Goal: Task Accomplishment & Management: Manage account settings

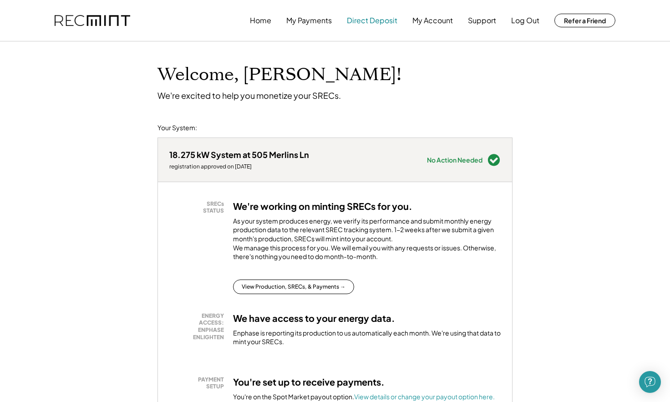
click at [381, 26] on button "Direct Deposit" at bounding box center [372, 20] width 51 height 18
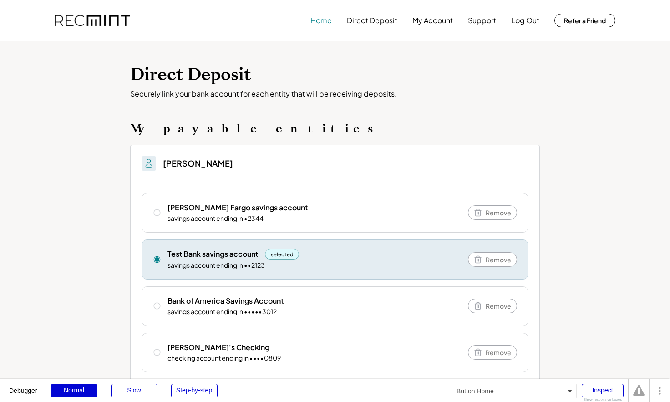
click at [320, 23] on button "Home" at bounding box center [320, 20] width 21 height 18
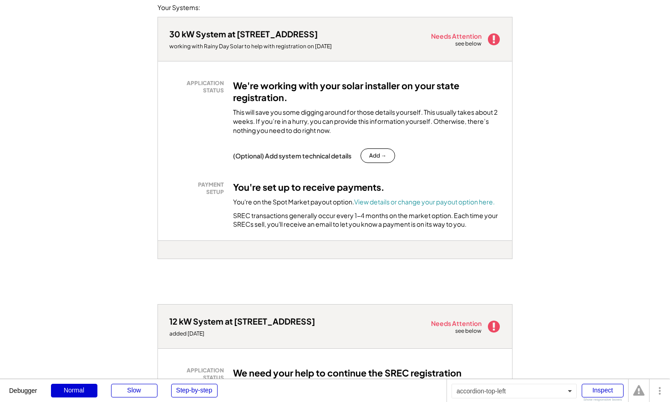
scroll to position [280, 0]
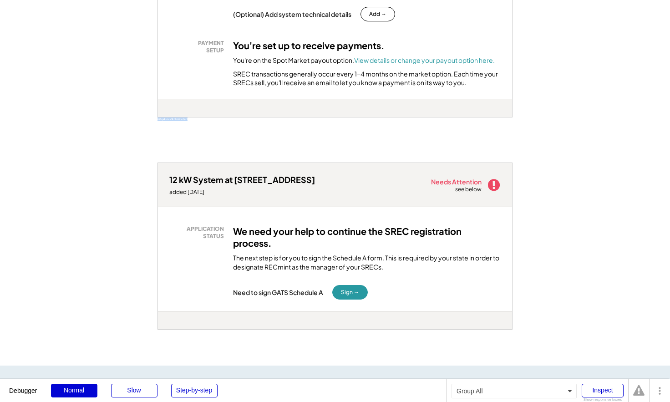
drag, startPoint x: 248, startPoint y: 135, endPoint x: 148, endPoint y: 123, distance: 99.9
click at [148, 123] on div "Welcome, Chelsea! We're excited to help you monetize your SRECs. Jump to: 30 kW…" at bounding box center [335, 284] width 670 height 1046
copy div "ia8qi4xi - VA Distributed"
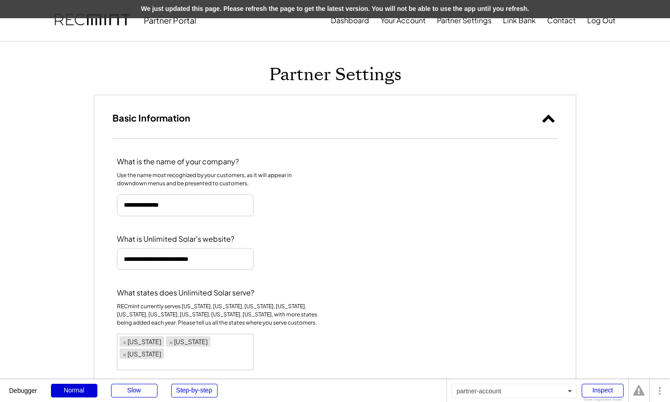
select select "********"
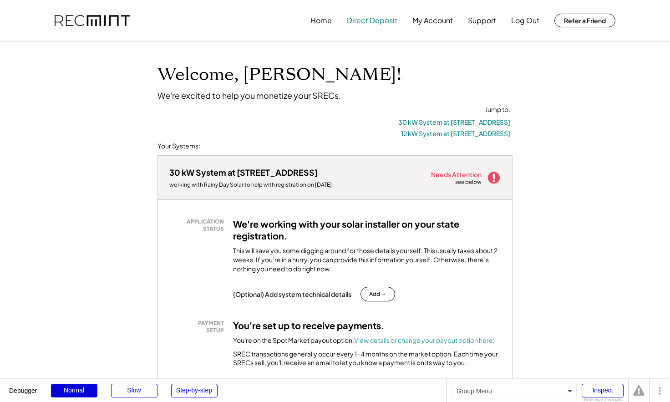
click at [375, 19] on button "Direct Deposit" at bounding box center [372, 20] width 51 height 18
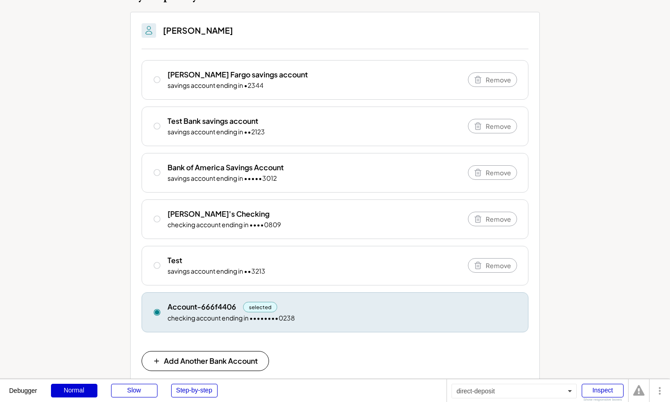
scroll to position [135, 0]
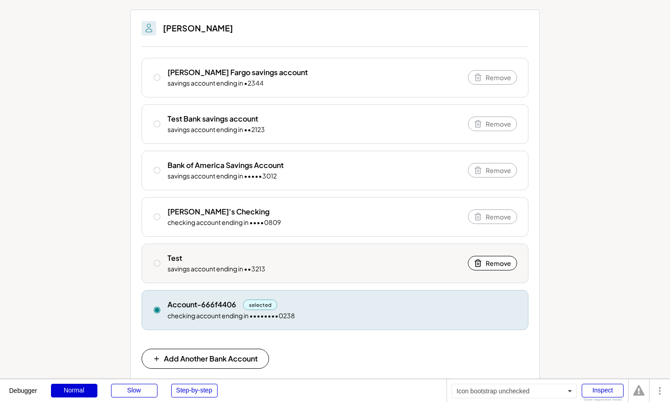
click at [156, 261] on icon at bounding box center [157, 263] width 8 height 8
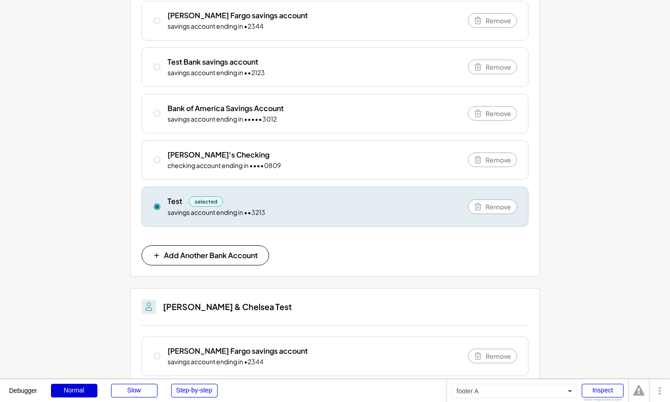
scroll to position [0, 0]
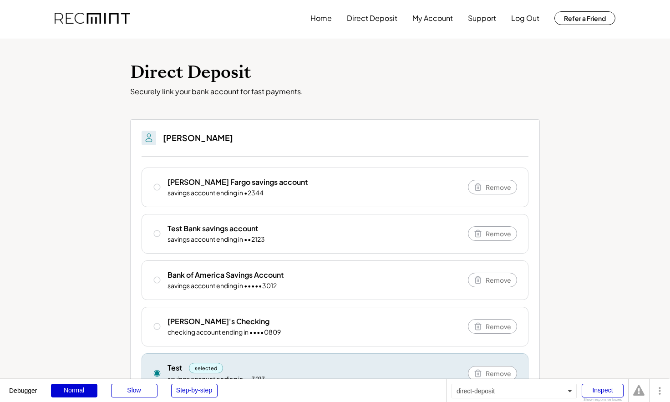
scroll to position [0, 0]
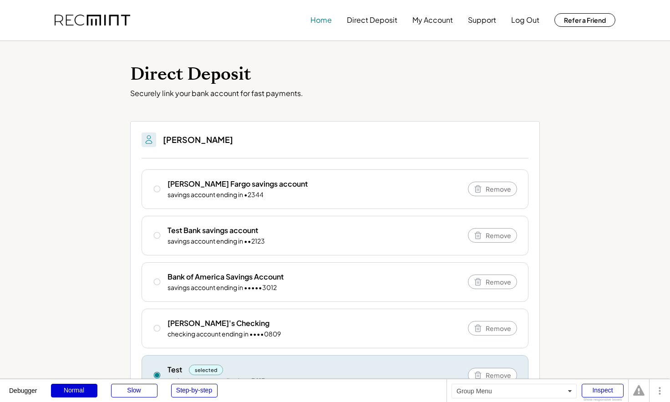
click at [326, 17] on button "Home" at bounding box center [320, 20] width 21 height 18
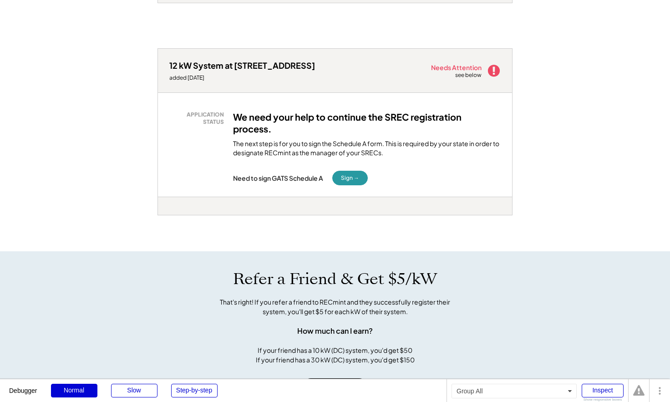
scroll to position [391, 0]
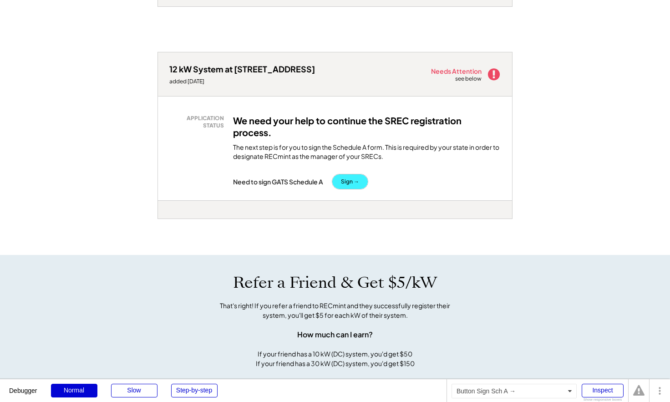
click at [341, 184] on button "Sign →" at bounding box center [350, 181] width 36 height 15
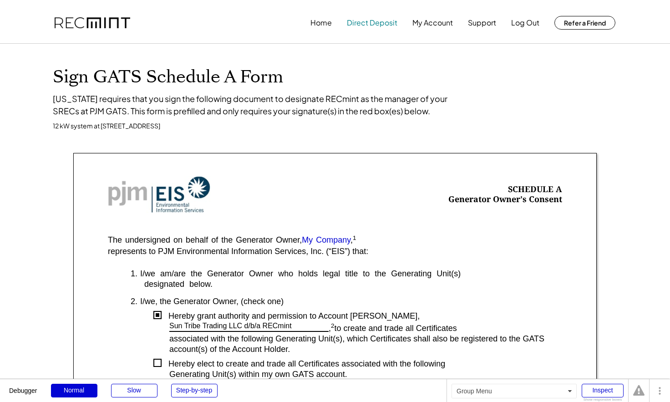
click at [369, 17] on button "Direct Deposit" at bounding box center [372, 23] width 51 height 18
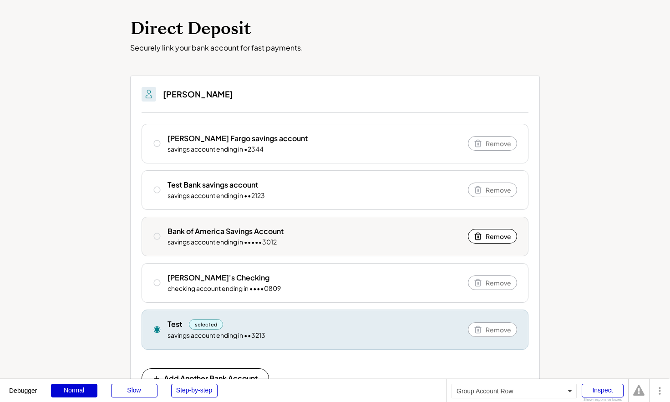
scroll to position [46, 0]
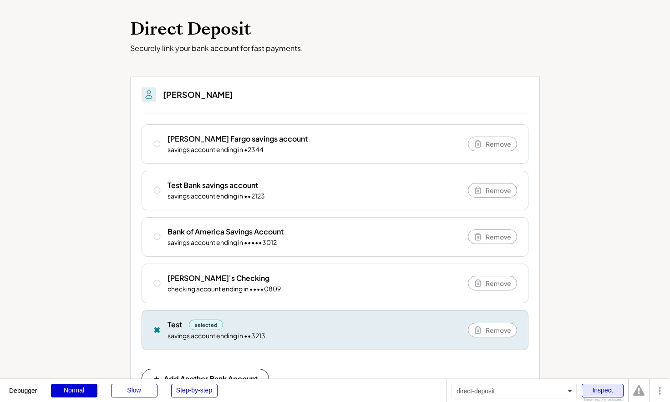
click at [607, 391] on div "Inspect" at bounding box center [603, 391] width 42 height 14
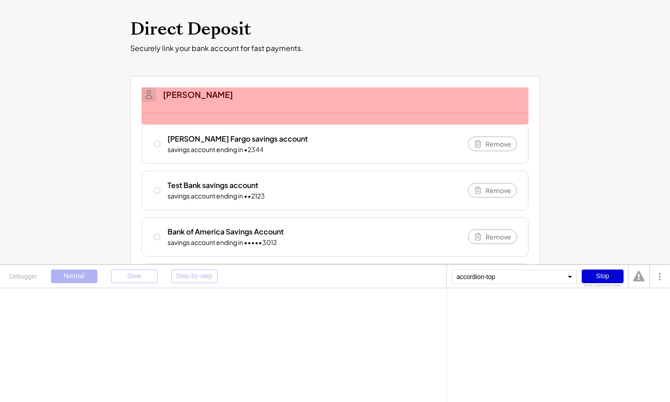
click at [196, 93] on h3 "Chelsea Cox" at bounding box center [198, 94] width 70 height 10
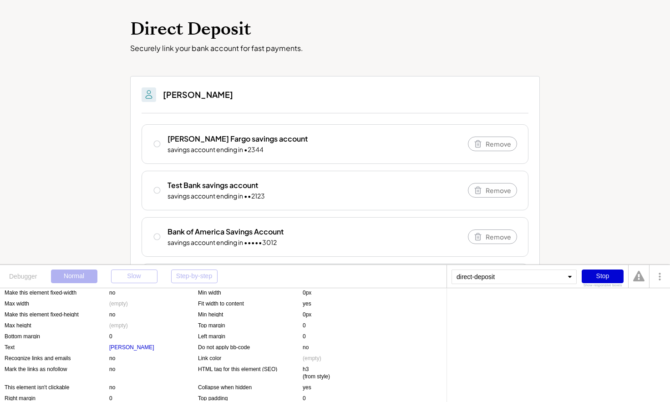
scroll to position [0, 0]
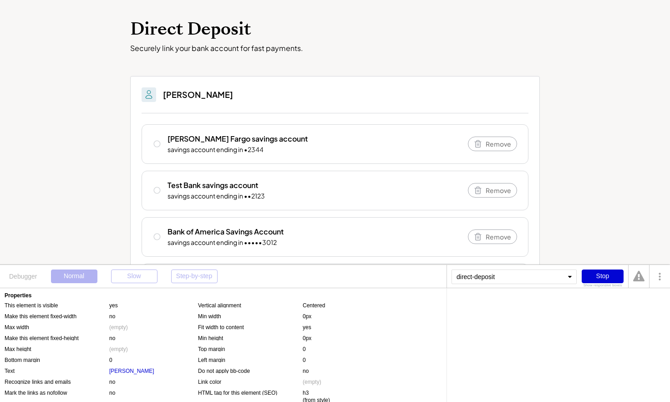
click at [500, 275] on div "direct-deposit" at bounding box center [514, 276] width 125 height 15
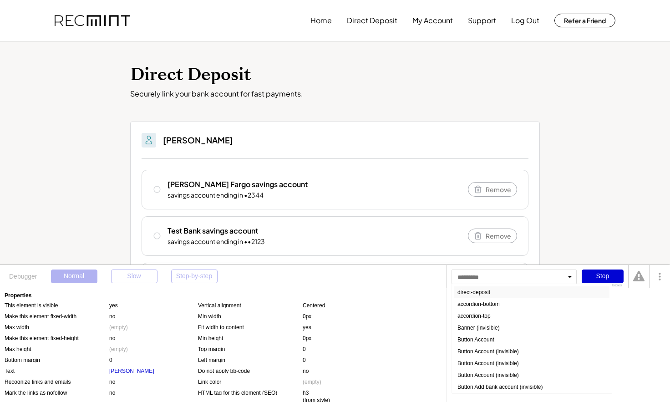
click at [478, 291] on div "direct-deposit" at bounding box center [531, 292] width 155 height 12
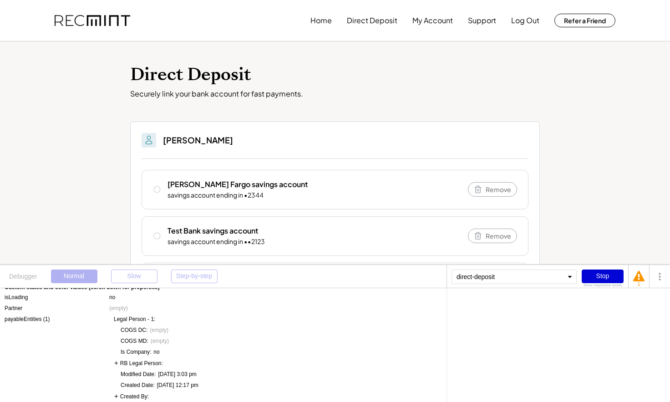
scroll to position [3, 0]
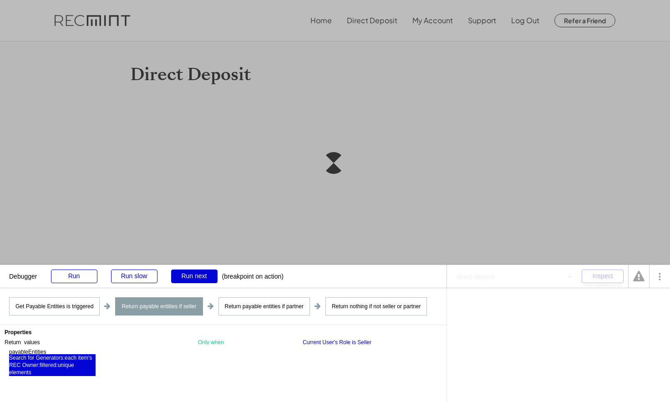
click at [34, 359] on div "Search for Generators:each item's REC Owner:filtered:unique elements" at bounding box center [52, 365] width 86 height 22
click at [493, 304] on div "Search for Generators" at bounding box center [479, 304] width 54 height 5
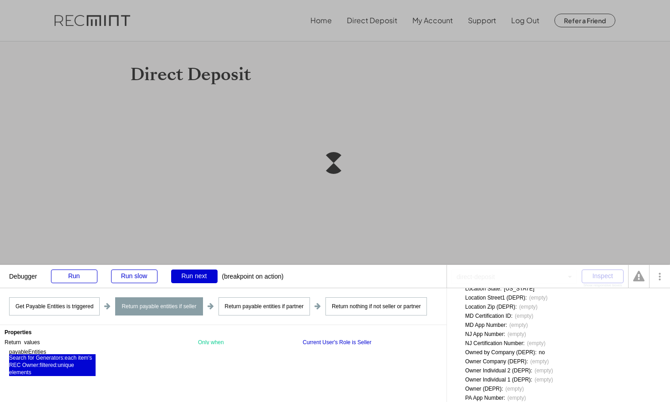
scroll to position [410, 0]
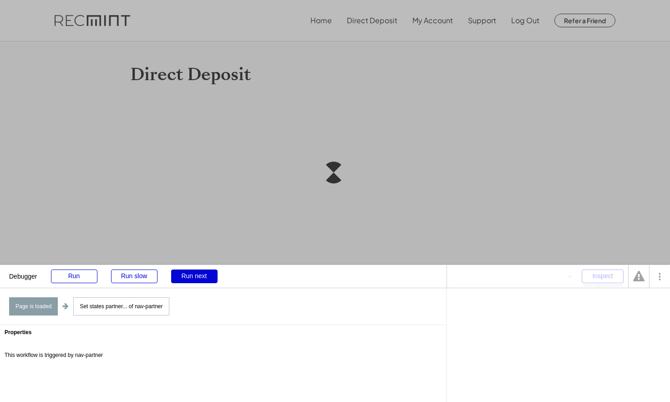
click at [551, 283] on div "Inspect Show responsive boxes" at bounding box center [538, 276] width 182 height 23
click at [78, 279] on div "Run" at bounding box center [74, 276] width 46 height 14
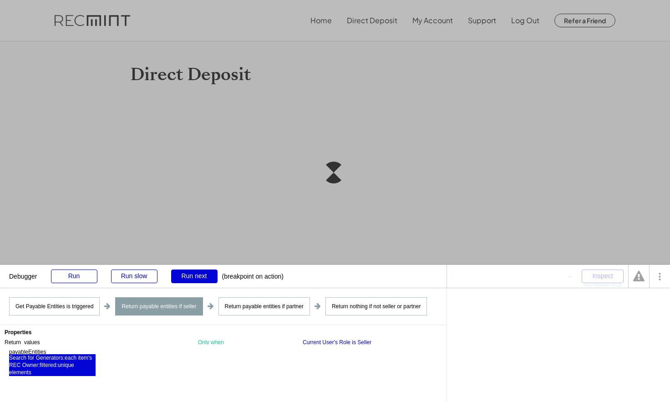
click at [27, 361] on div "Search for Generators:each item's REC Owner:filtered:unique elements" at bounding box center [52, 365] width 86 height 22
click at [541, 305] on div ":each item's REC Owner" at bounding box center [536, 304] width 60 height 5
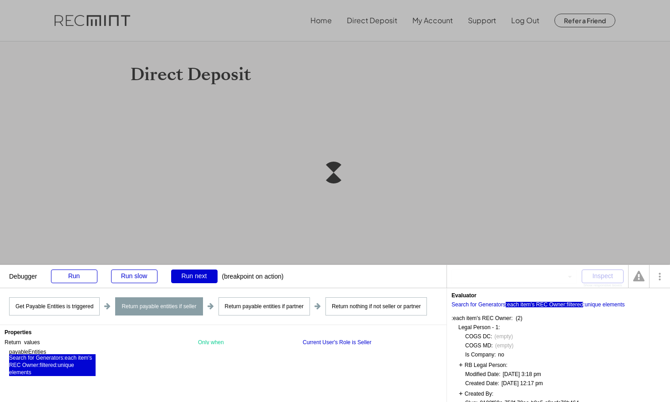
click at [576, 305] on div ":filtered" at bounding box center [574, 304] width 18 height 5
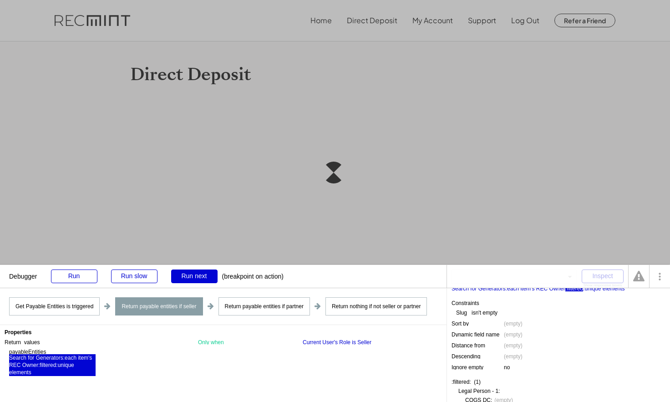
scroll to position [10, 0]
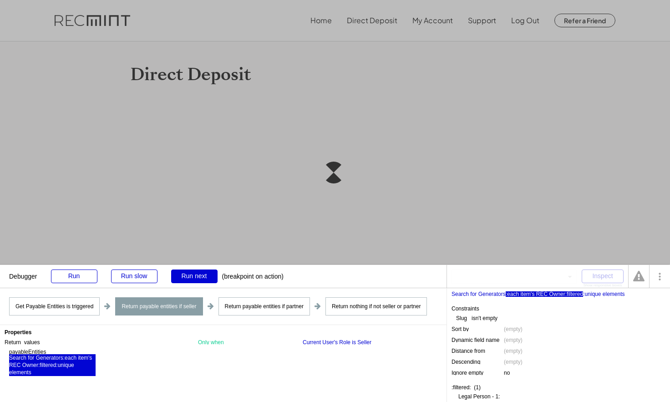
click at [545, 291] on div ":each item's REC Owner" at bounding box center [536, 293] width 60 height 5
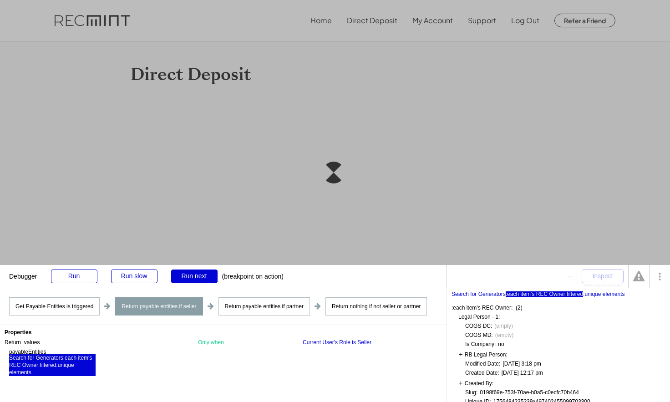
click at [575, 291] on div ":filtered" at bounding box center [574, 293] width 18 height 5
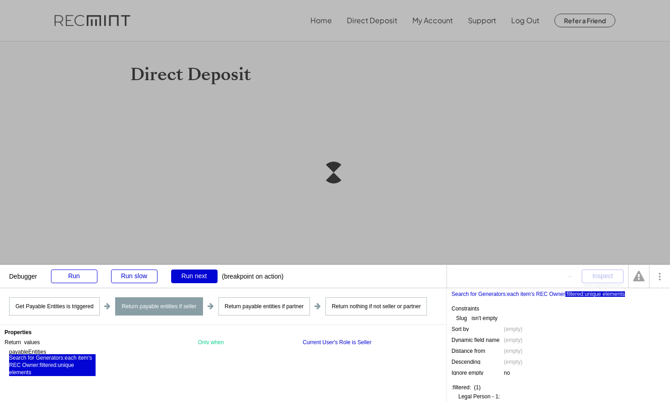
click at [591, 295] on div ":unique elements" at bounding box center [603, 293] width 41 height 5
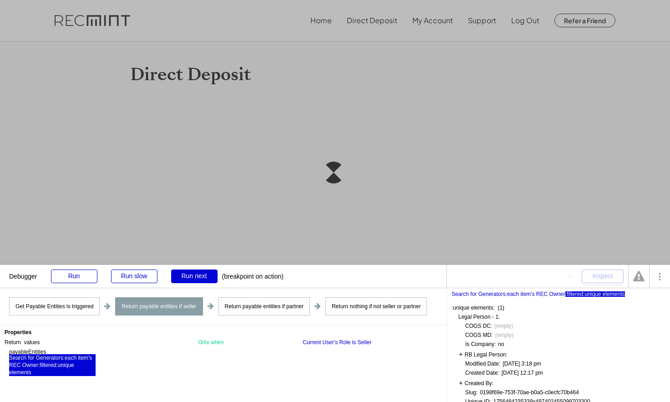
click at [570, 295] on div ":filtered" at bounding box center [574, 293] width 18 height 5
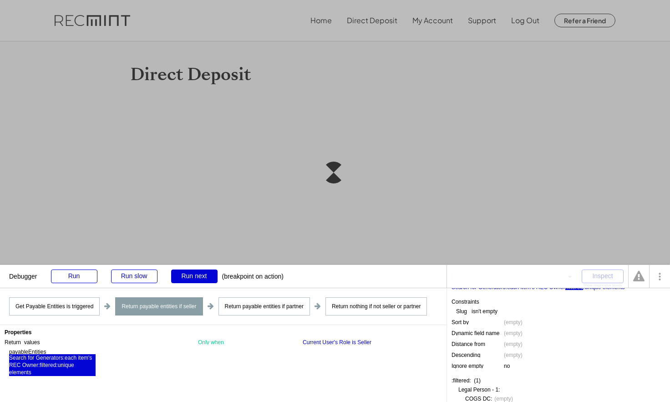
scroll to position [0, 0]
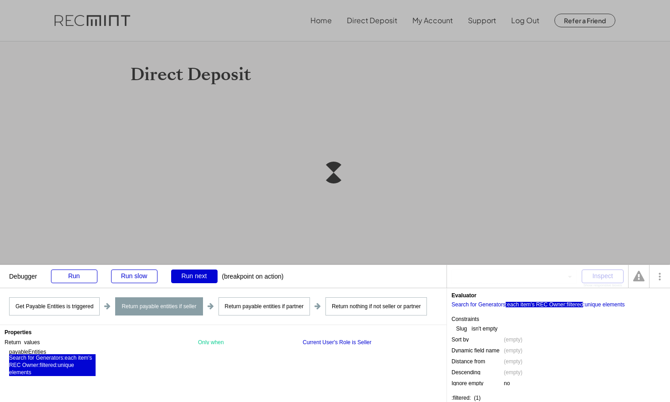
click at [553, 304] on div ":each item's REC Owner" at bounding box center [536, 304] width 60 height 5
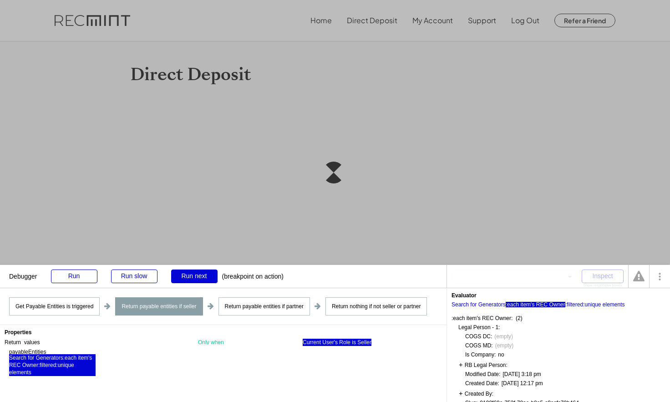
click at [320, 339] on div "Current User's Role is Seller" at bounding box center [337, 342] width 69 height 7
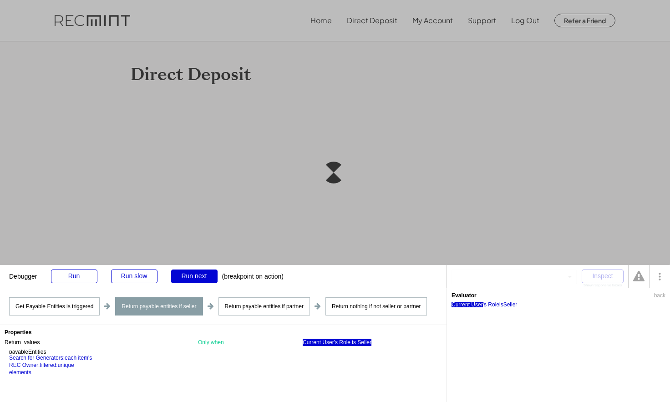
click at [470, 307] on div "Current User" at bounding box center [467, 304] width 31 height 5
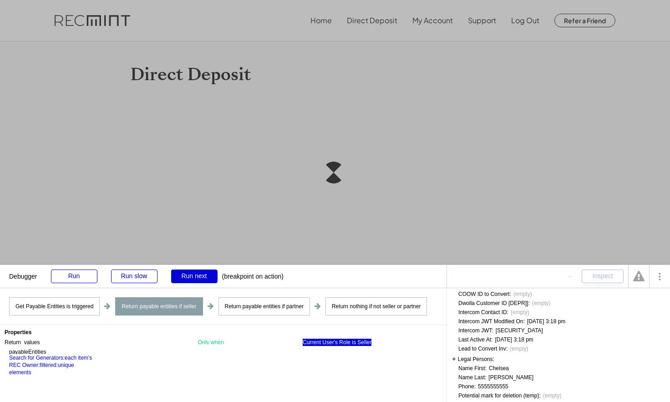
scroll to position [92, 0]
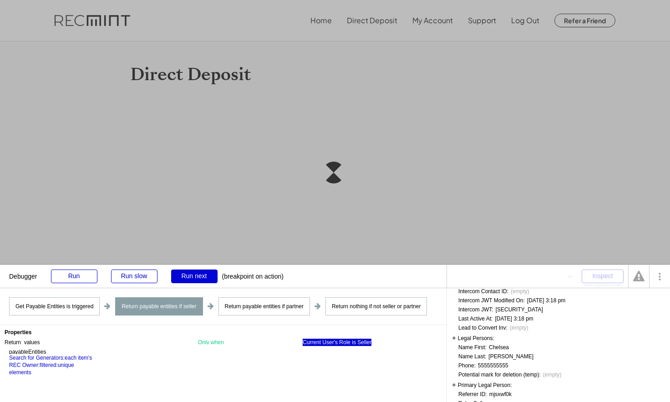
click at [455, 341] on div "Legal Persons:" at bounding box center [473, 337] width 42 height 7
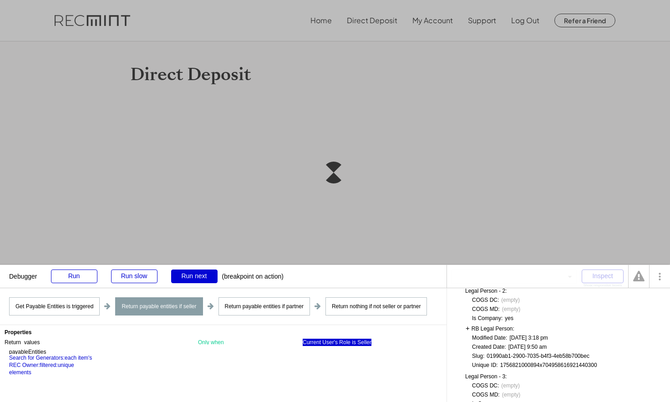
scroll to position [145, 0]
click at [454, 288] on div "Legal Persons (3): (list of things)" at bounding box center [494, 284] width 85 height 7
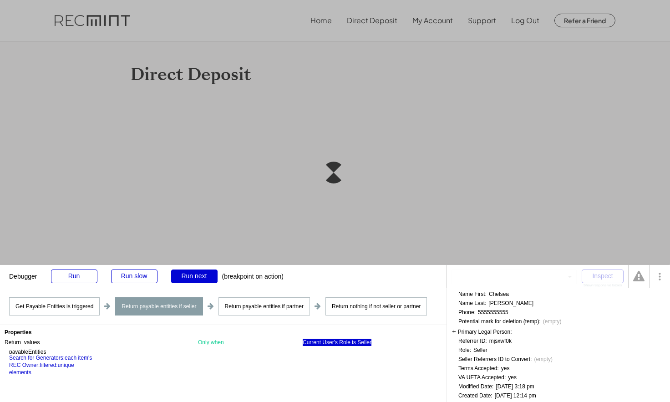
click at [453, 288] on div "Legal Persons (3): (list of things)" at bounding box center [494, 284] width 85 height 7
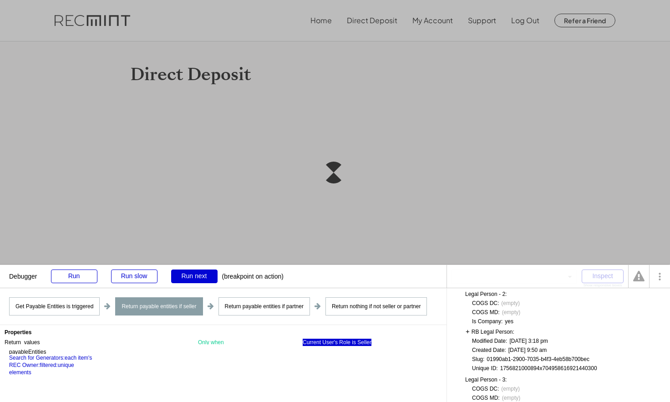
drag, startPoint x: 502, startPoint y: 304, endPoint x: 508, endPoint y: 304, distance: 5.9
click at [507, 297] on div "Legal Person - 2:" at bounding box center [485, 293] width 41 height 5
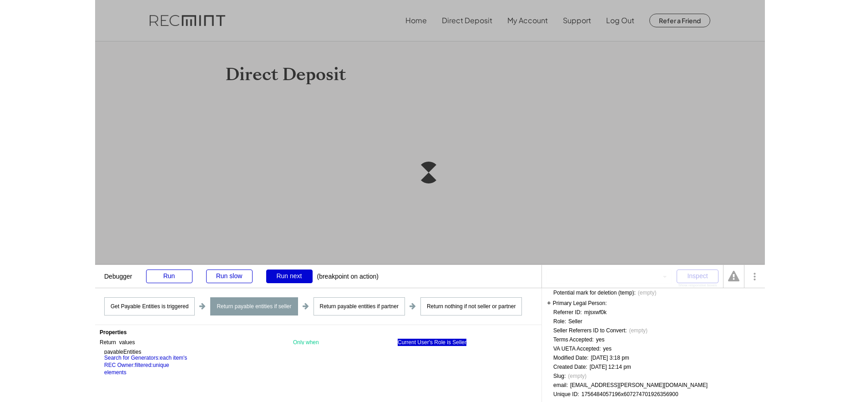
scroll to position [358, 0]
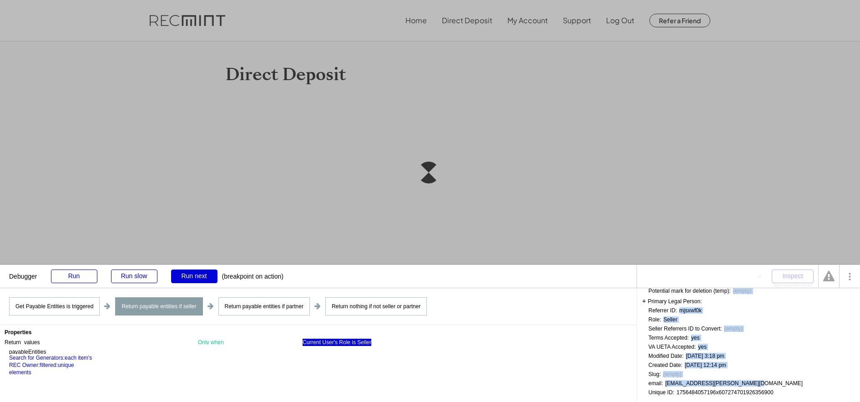
drag, startPoint x: 748, startPoint y: 385, endPoint x: 667, endPoint y: 386, distance: 81.0
click at [667, 386] on div "2FA Enabled: This user is a user without an ID, created when no cookies were al…" at bounding box center [726, 183] width 154 height 423
click at [668, 381] on div "chelsea.s.cox+test21@gmail.com" at bounding box center [734, 383] width 137 height 5
drag, startPoint x: 748, startPoint y: 383, endPoint x: 667, endPoint y: 384, distance: 81.0
click at [667, 384] on div "chelsea.s.cox+test21@gmail.com" at bounding box center [734, 383] width 137 height 5
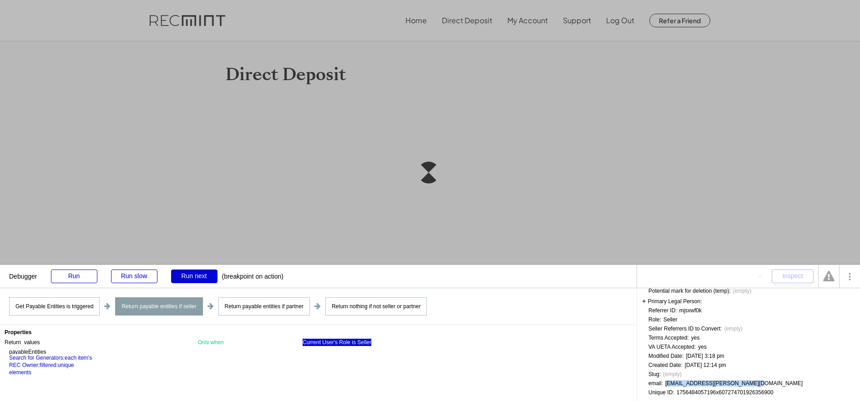
copy div "chelsea.s.cox+test21@gmail.com"
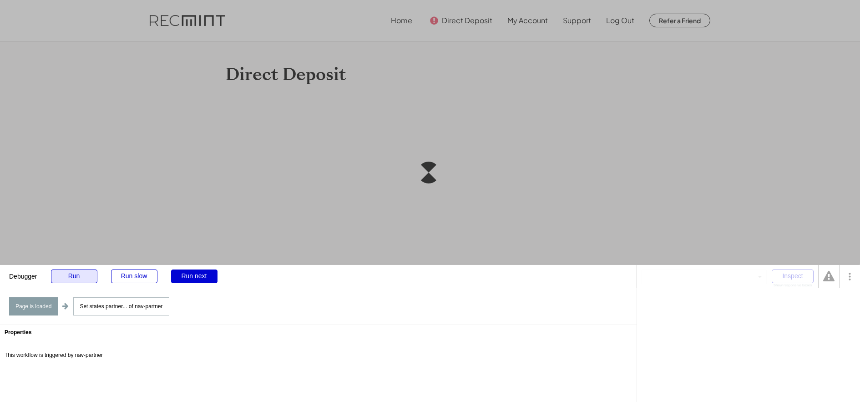
click at [77, 271] on div "Run" at bounding box center [74, 276] width 46 height 14
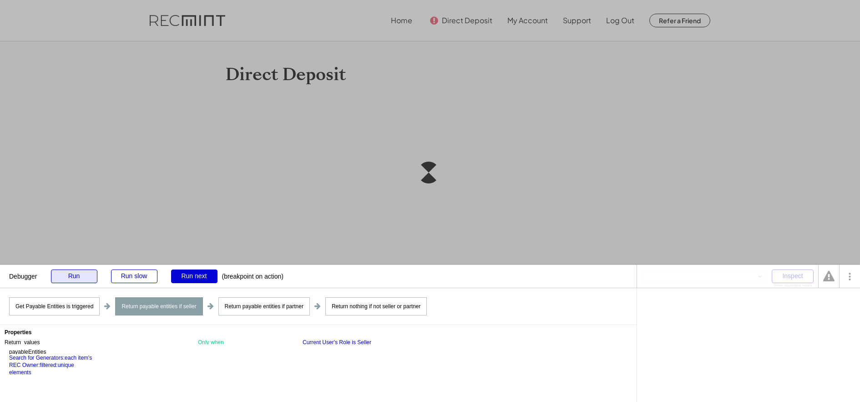
click at [71, 281] on div "Run" at bounding box center [74, 276] width 46 height 14
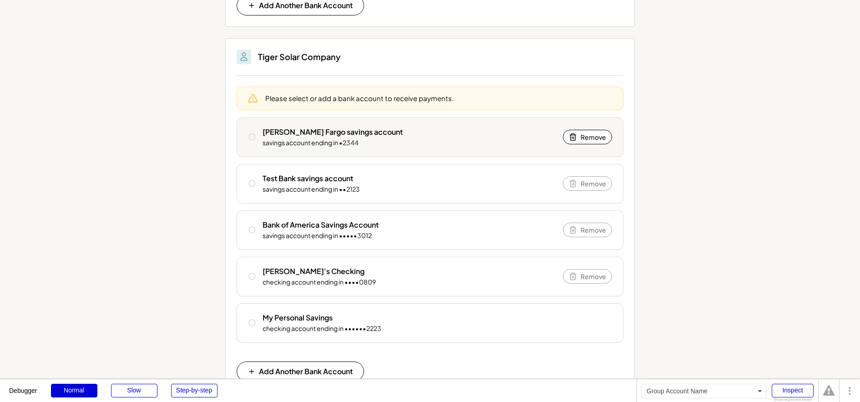
scroll to position [441, 0]
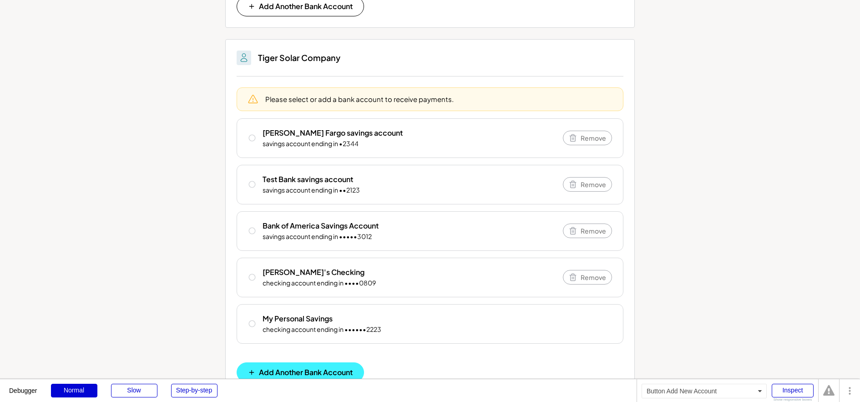
click at [303, 371] on span "Add Another Bank Account" at bounding box center [306, 372] width 94 height 7
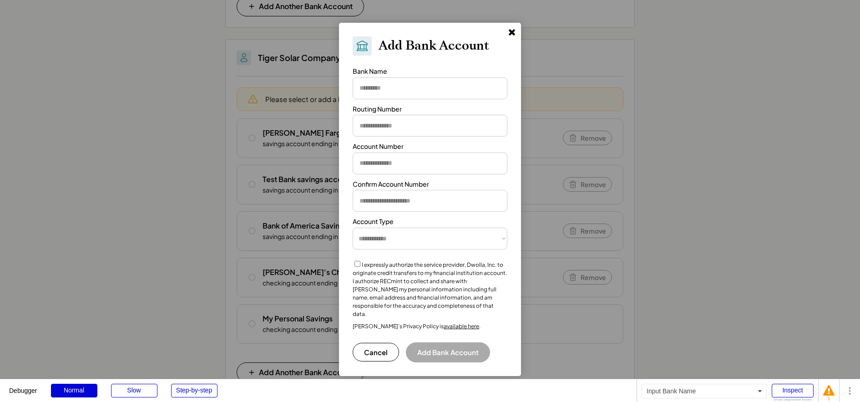
click at [392, 92] on input "input" at bounding box center [430, 88] width 155 height 22
type input "**********"
click at [395, 122] on input "input" at bounding box center [430, 126] width 155 height 22
paste input "*********"
type input "*********"
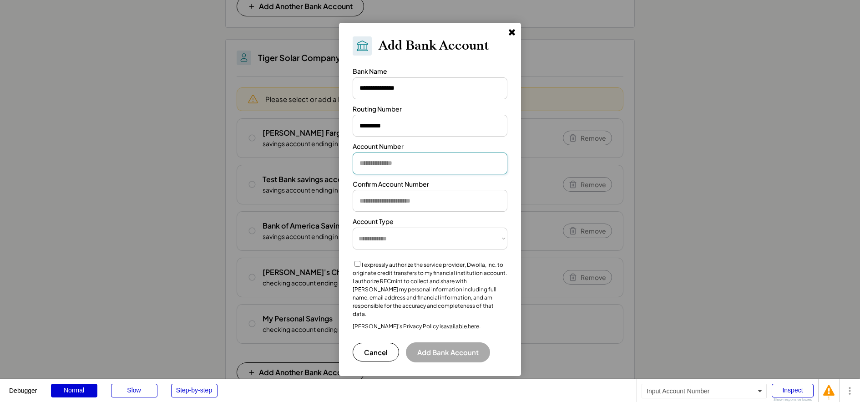
click at [382, 159] on input "input" at bounding box center [430, 164] width 155 height 22
click at [362, 125] on input "input" at bounding box center [430, 126] width 155 height 22
click at [378, 169] on input "input" at bounding box center [430, 164] width 155 height 22
drag, startPoint x: 400, startPoint y: 168, endPoint x: 342, endPoint y: 163, distance: 58.4
click at [343, 163] on div "**********" at bounding box center [430, 199] width 182 height 353
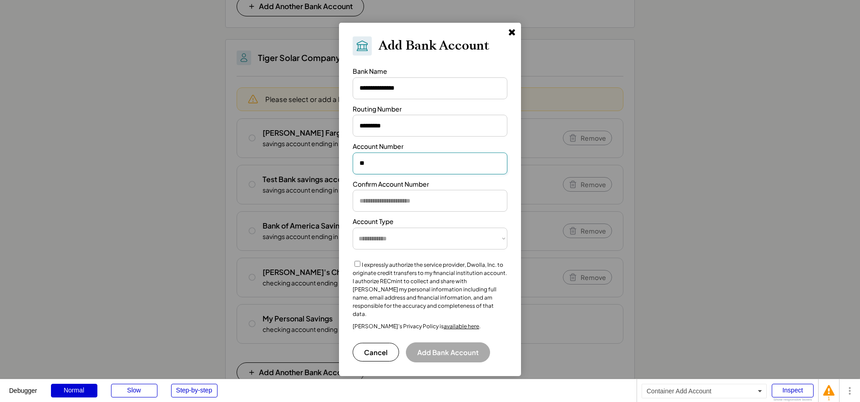
type input "*"
drag, startPoint x: 391, startPoint y: 160, endPoint x: 338, endPoint y: 157, distance: 52.9
type input "*******"
click at [380, 197] on input "input" at bounding box center [430, 201] width 155 height 22
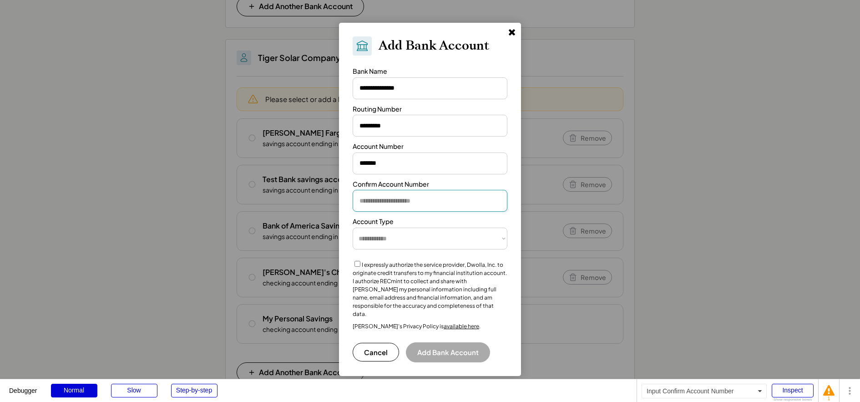
paste input "*******"
type input "*******"
click at [380, 249] on select "**********" at bounding box center [430, 239] width 155 height 22
select select "*********"
click at [353, 228] on select "**********" at bounding box center [430, 239] width 155 height 22
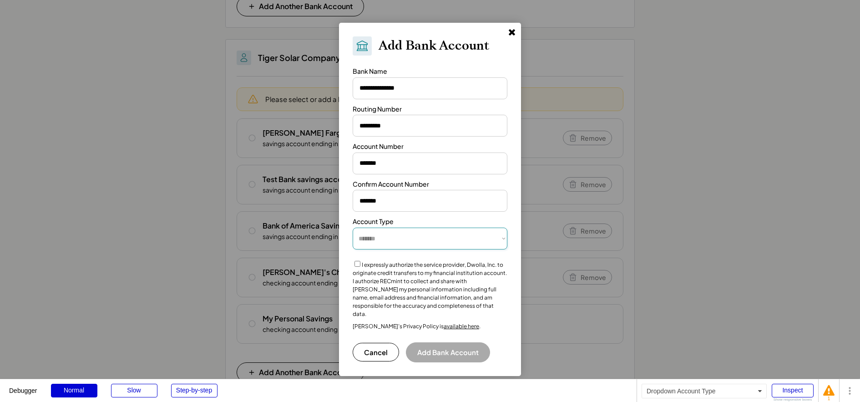
click at [364, 265] on label "I expressly authorize the service provider, Dwolla, Inc. to originate credit tr…" at bounding box center [430, 289] width 154 height 56
click at [446, 342] on button "Add Bank Account" at bounding box center [448, 352] width 84 height 20
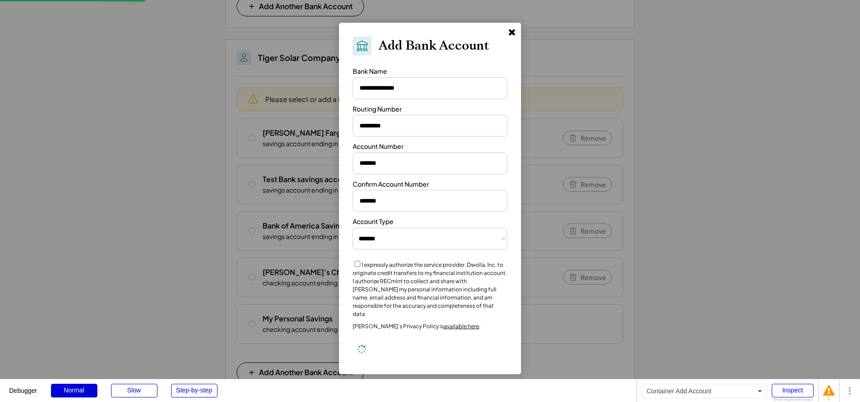
select select "**********"
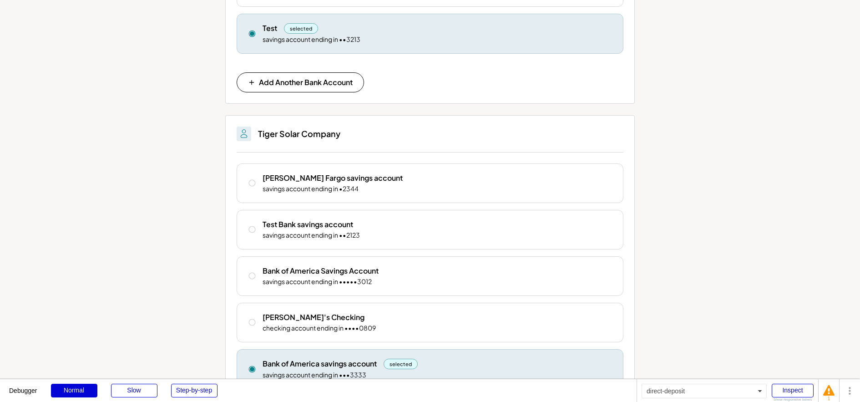
scroll to position [412, 0]
click at [793, 394] on div "Inspect" at bounding box center [793, 391] width 42 height 14
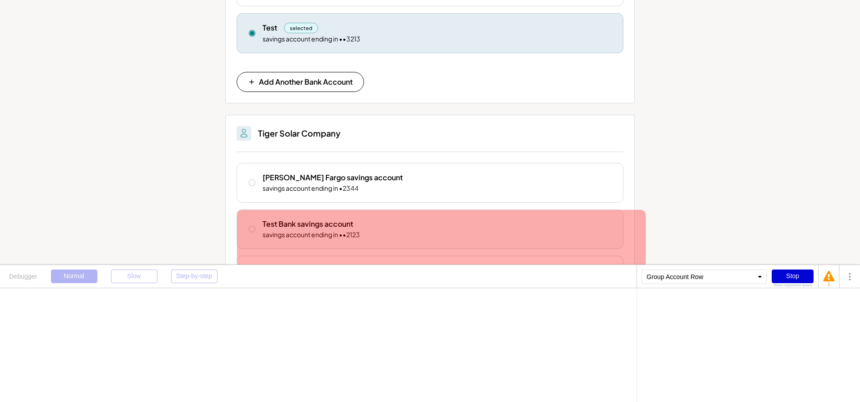
click at [615, 220] on div "Test Bank savings account savings account ending in ••2123 Remove" at bounding box center [430, 229] width 387 height 40
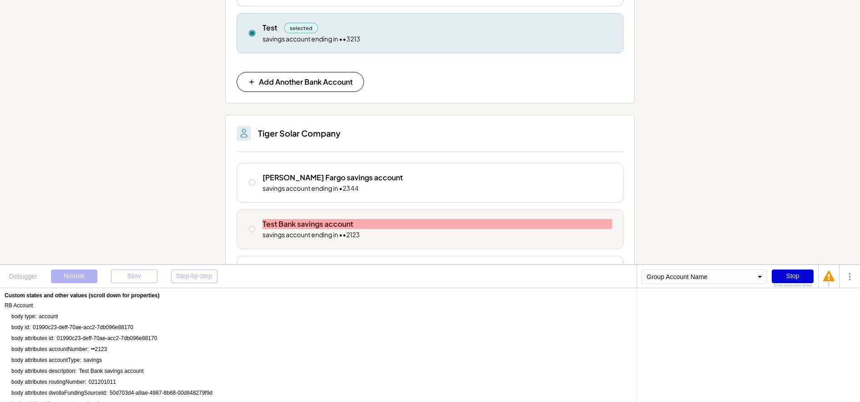
click at [593, 228] on div "Test Bank savings account" at bounding box center [438, 224] width 350 height 10
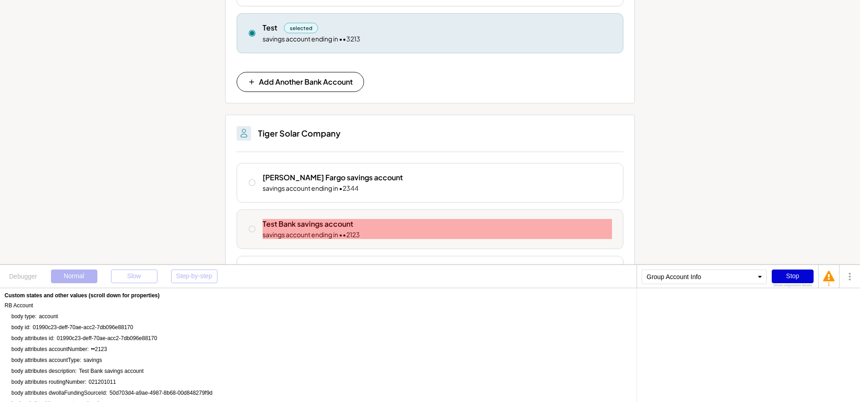
click at [598, 233] on div "Test Bank savings account savings account ending in ••2123" at bounding box center [438, 229] width 350 height 20
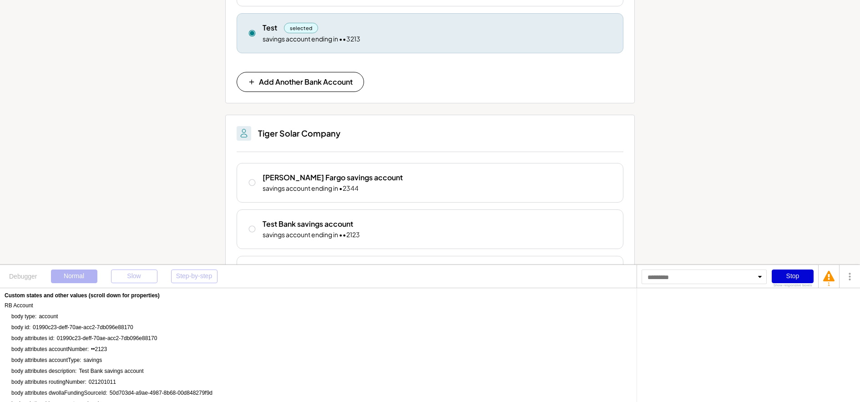
click at [689, 275] on div at bounding box center [704, 276] width 125 height 15
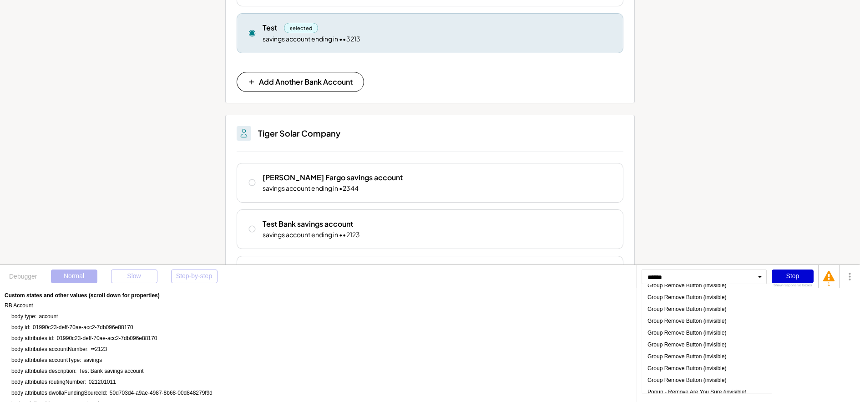
scroll to position [203, 0]
type input "******"
click at [681, 293] on div "Group Remove Button (invisible)" at bounding box center [707, 291] width 125 height 12
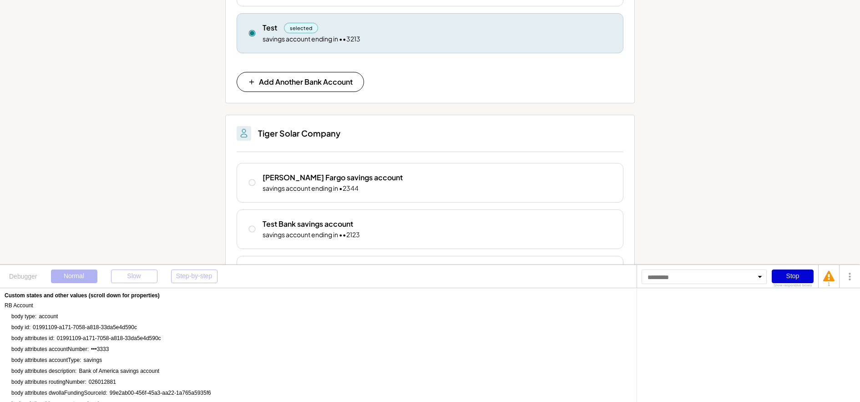
click at [726, 279] on div at bounding box center [704, 276] width 125 height 15
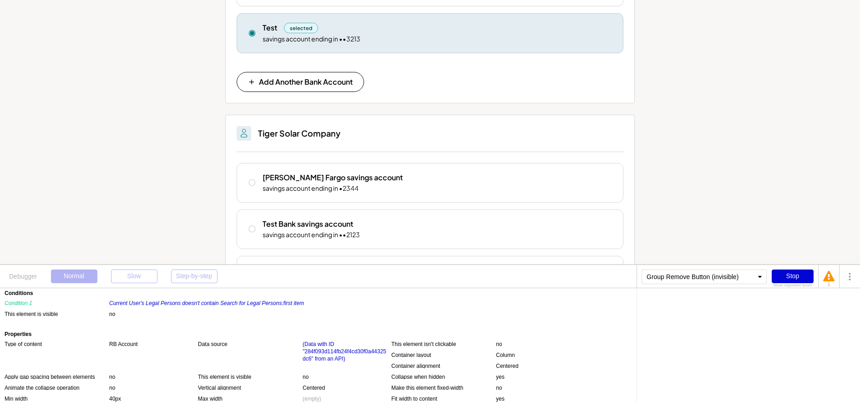
scroll to position [280, 0]
click at [246, 305] on div "Current User's Legal Persons doesn't contain Search for Legal Persons:first item" at bounding box center [206, 304] width 195 height 7
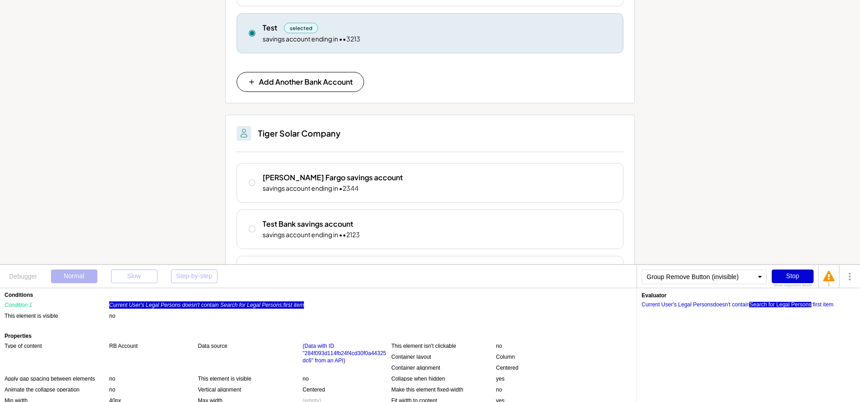
click at [773, 302] on div "Search for Legal Persons" at bounding box center [780, 304] width 61 height 5
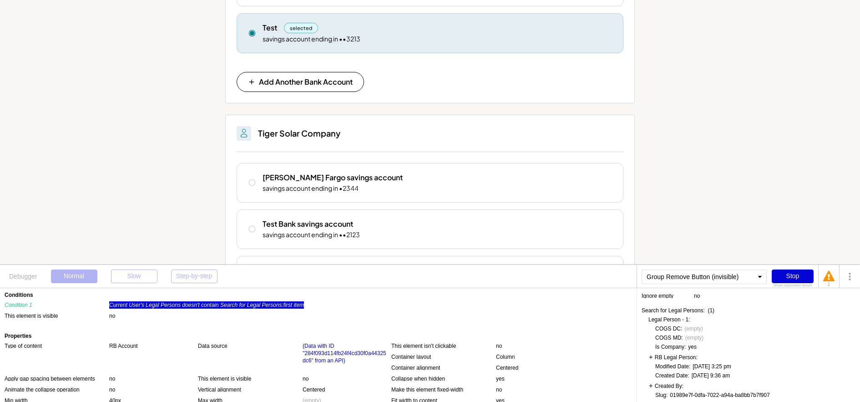
scroll to position [120, 0]
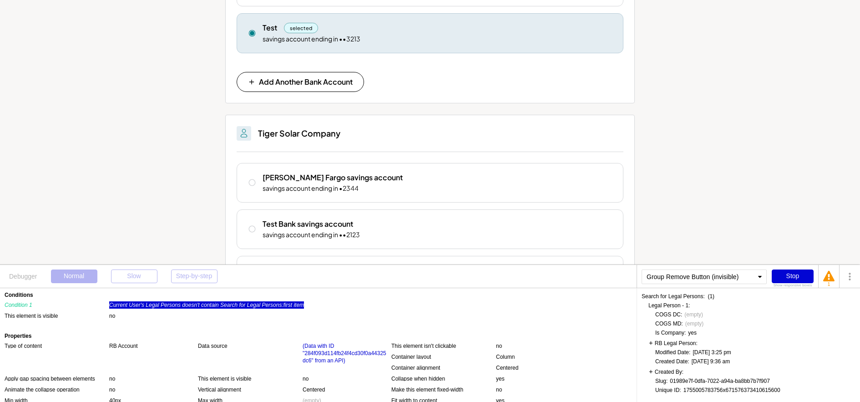
click at [687, 343] on div "RB Legal Person:" at bounding box center [673, 342] width 49 height 7
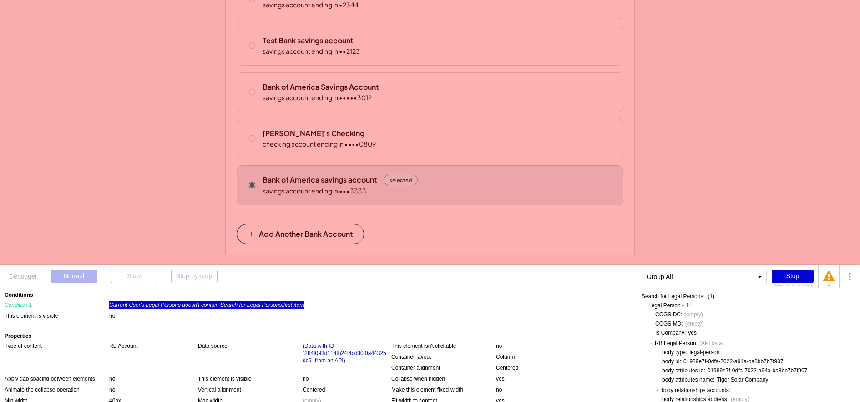
scroll to position [595, 0]
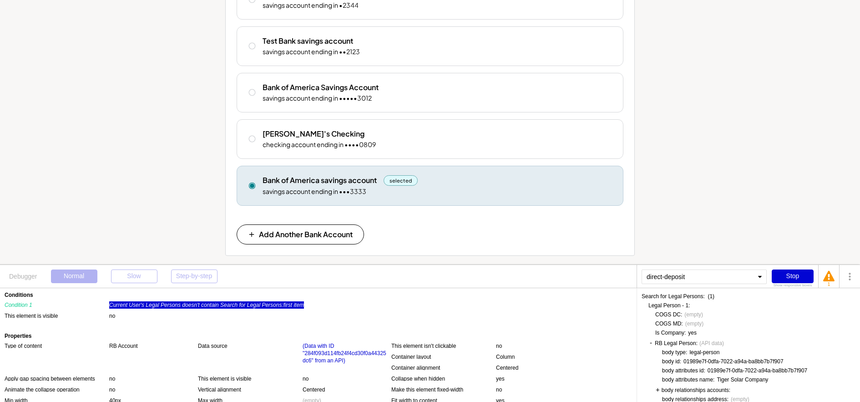
click at [658, 279] on div "direct-deposit" at bounding box center [704, 276] width 125 height 15
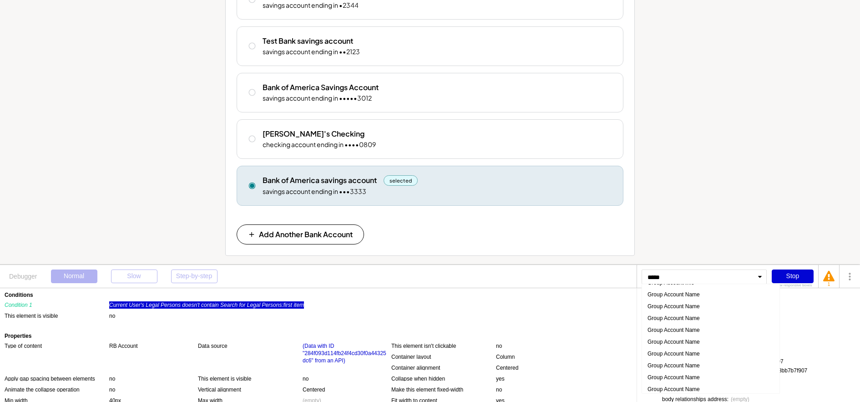
scroll to position [183, 0]
type input "******"
click at [704, 359] on div "Group Remove Button (invisible)" at bounding box center [707, 358] width 125 height 12
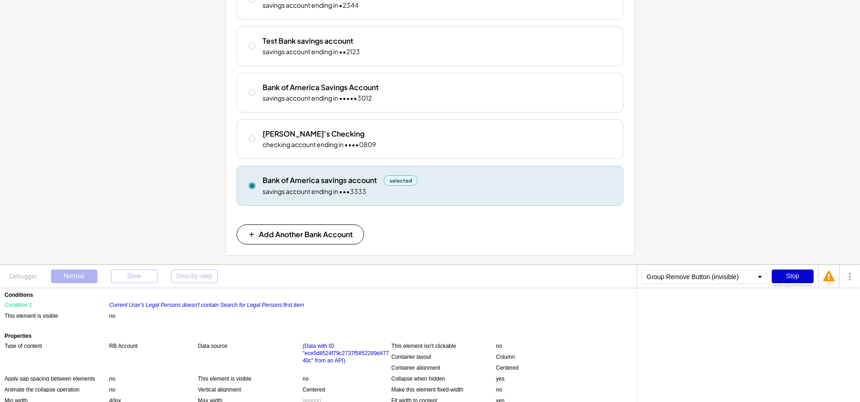
scroll to position [0, 0]
click at [260, 305] on div "Current User's Legal Persons doesn't contain Search for Legal Persons:first item" at bounding box center [206, 304] width 195 height 7
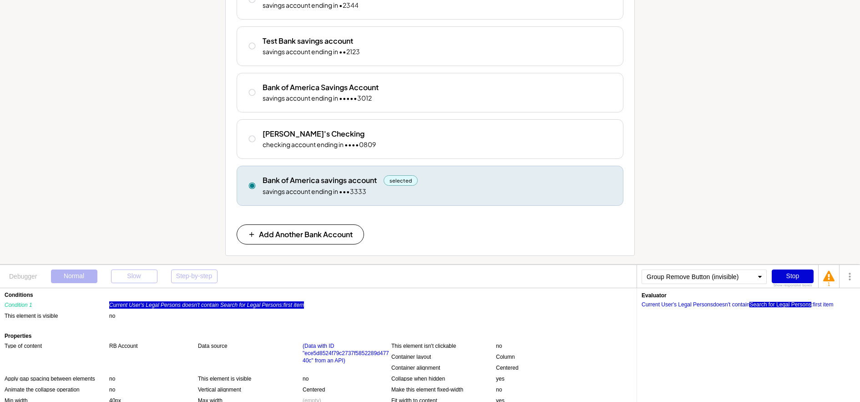
click at [773, 303] on div "Search for Legal Persons" at bounding box center [780, 304] width 61 height 5
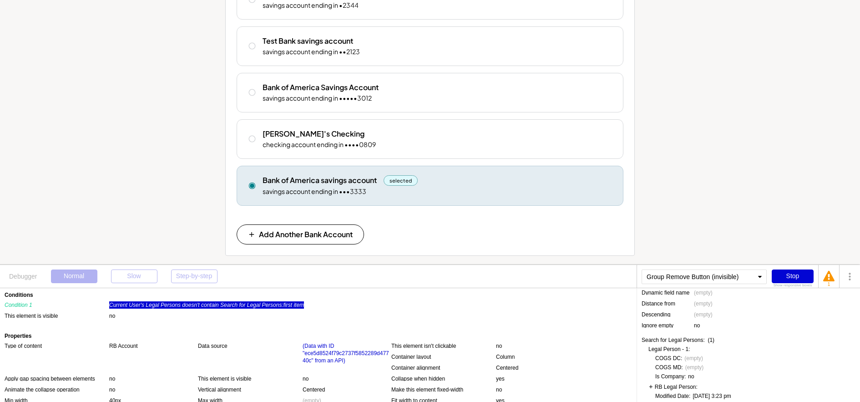
scroll to position [120, 0]
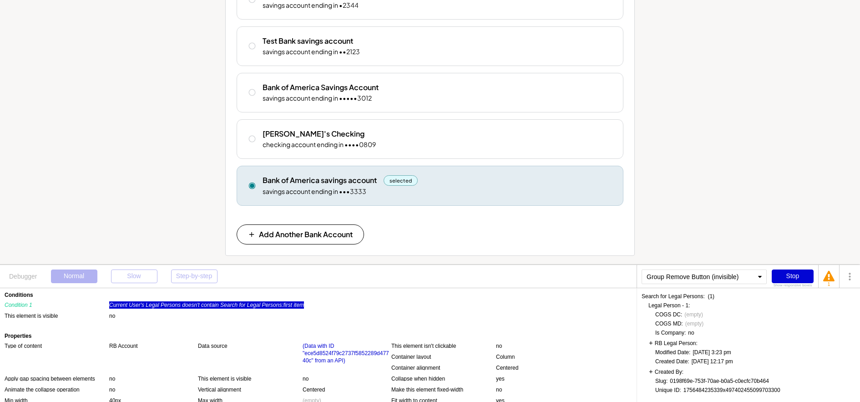
click at [651, 346] on div "RB Legal Person:" at bounding box center [673, 342] width 49 height 7
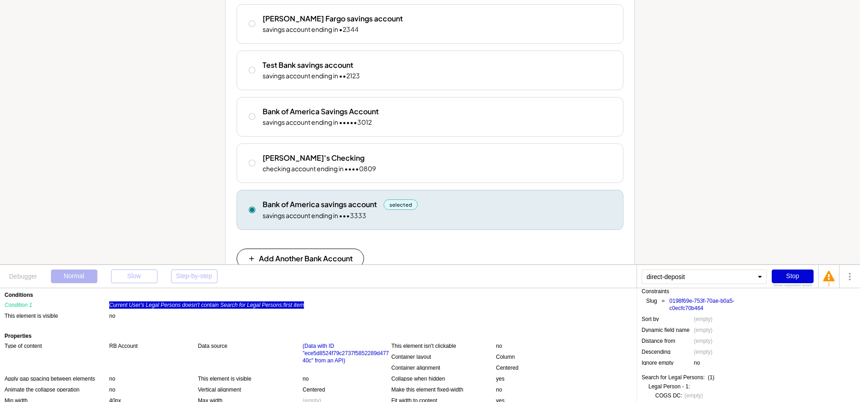
scroll to position [0, 0]
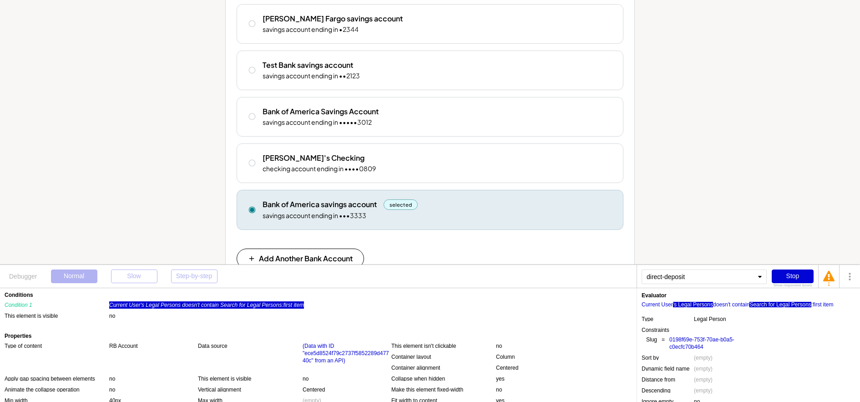
click at [689, 302] on div "'s Legal Persons" at bounding box center [693, 304] width 40 height 5
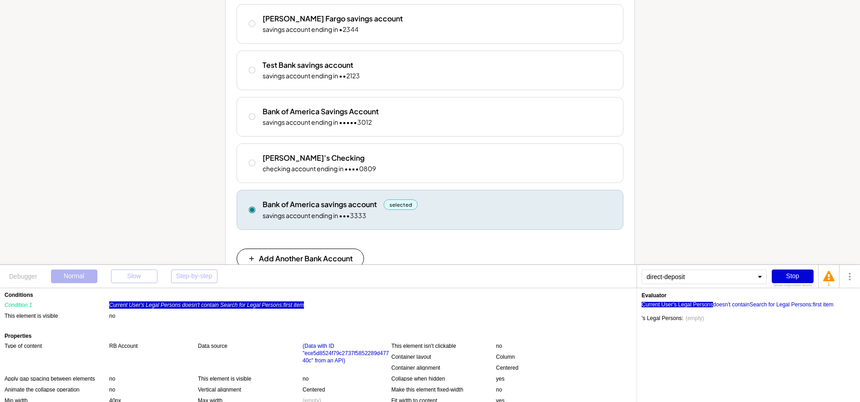
click at [652, 304] on div "Current User" at bounding box center [657, 304] width 31 height 5
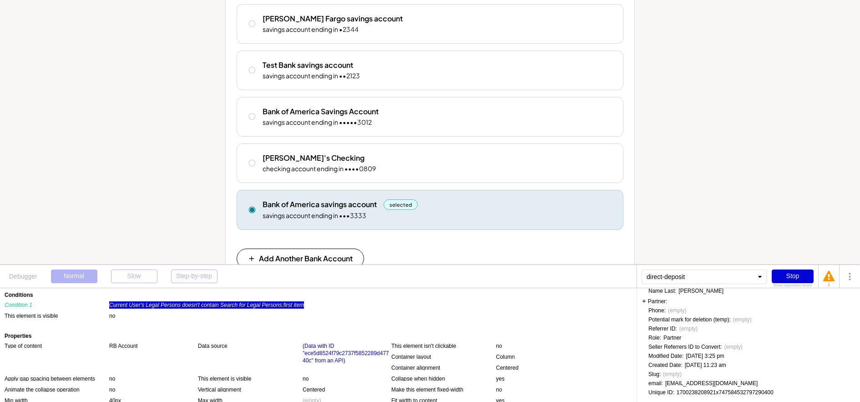
scroll to position [146, 0]
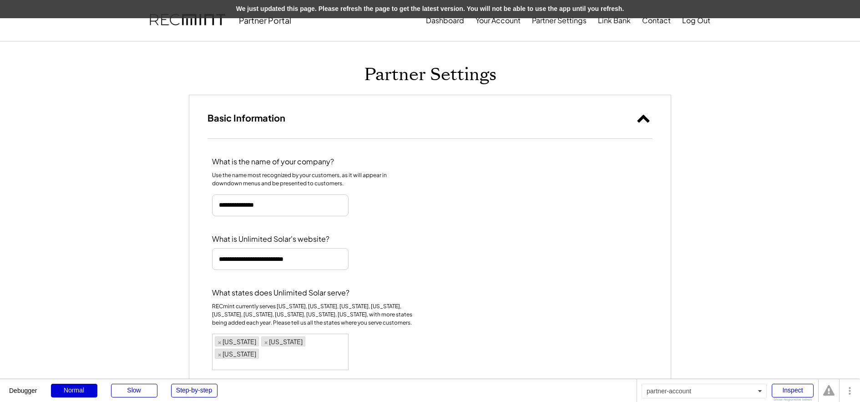
select select "********"
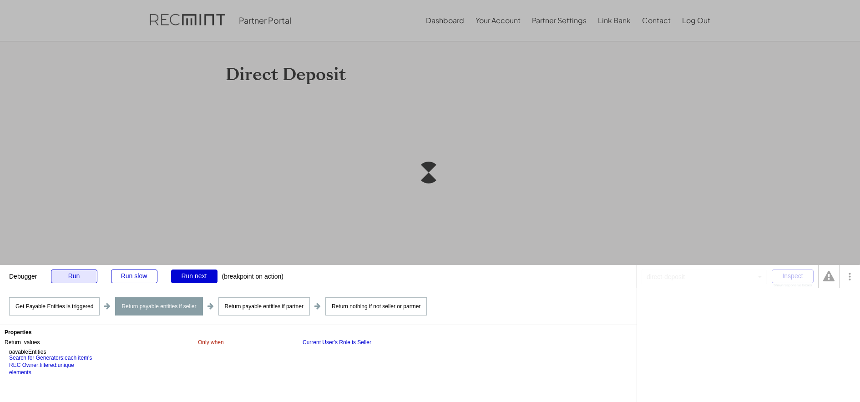
click at [88, 276] on div "Run" at bounding box center [74, 276] width 46 height 14
click at [80, 279] on div "Run" at bounding box center [74, 276] width 46 height 14
click at [76, 282] on div "Run" at bounding box center [74, 276] width 46 height 14
click at [77, 280] on div "Run" at bounding box center [74, 276] width 46 height 14
click at [82, 273] on div "Run" at bounding box center [74, 276] width 46 height 14
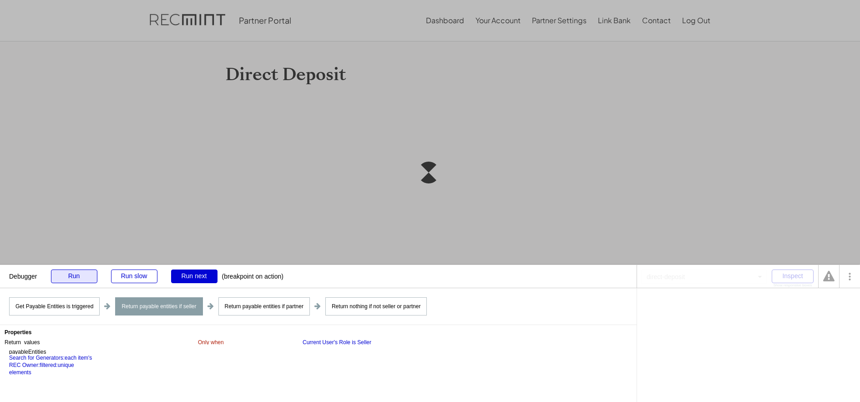
click at [82, 273] on div "Run" at bounding box center [74, 276] width 46 height 14
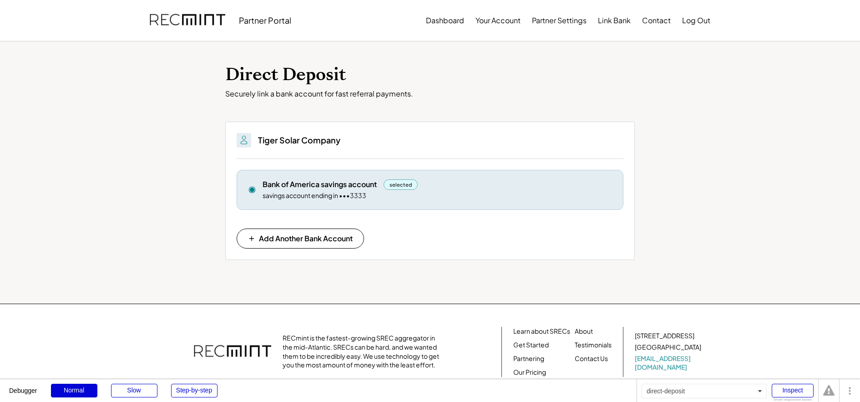
click at [671, 389] on div "direct-deposit" at bounding box center [704, 391] width 125 height 15
click at [685, 386] on div "direct-deposit" at bounding box center [704, 391] width 125 height 15
click at [763, 387] on div "direct-deposit" at bounding box center [704, 391] width 125 height 15
click at [671, 393] on div "direct-deposit" at bounding box center [704, 391] width 125 height 15
click at [804, 392] on div "Inspect" at bounding box center [793, 391] width 42 height 14
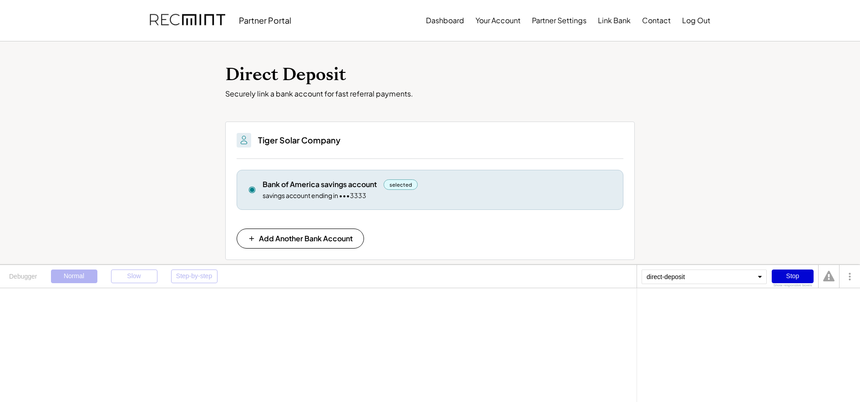
click at [684, 278] on div "direct-deposit" at bounding box center [704, 276] width 125 height 15
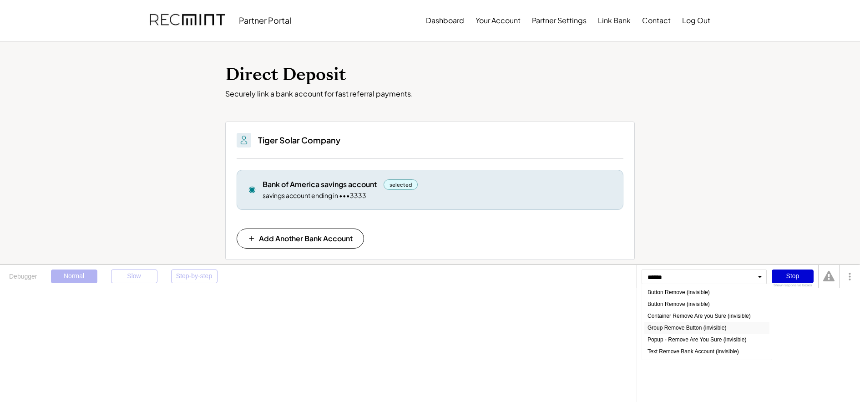
type input "******"
click at [681, 328] on div "Group Remove Button (invisible)" at bounding box center [707, 328] width 125 height 12
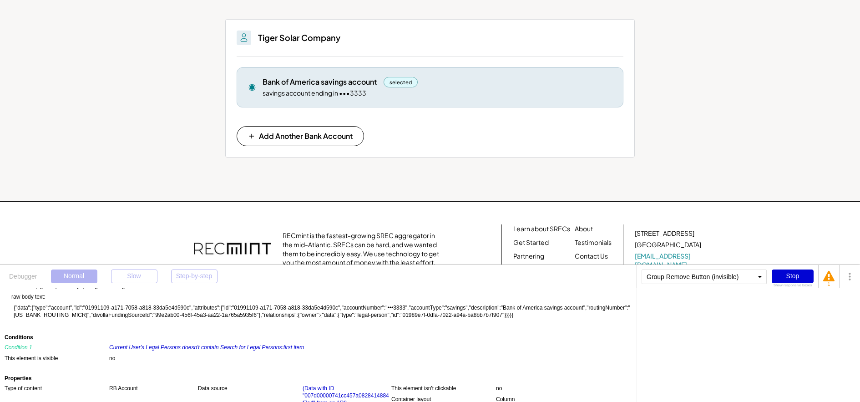
scroll to position [250, 0]
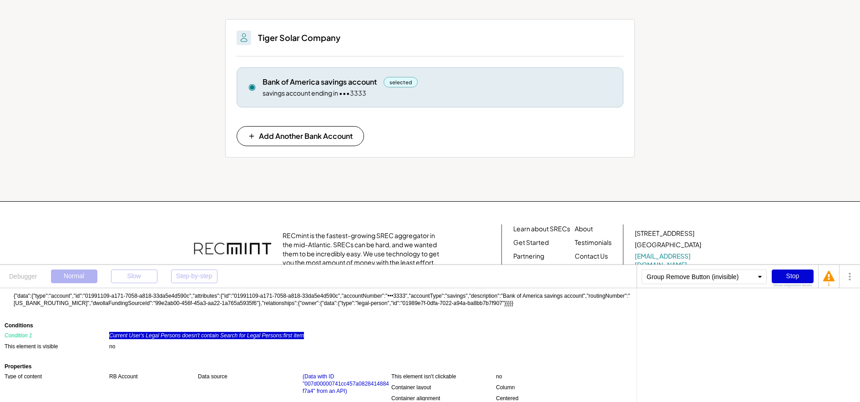
click at [222, 334] on div "Current User's Legal Persons doesn't contain Search for Legal Persons:first item" at bounding box center [206, 335] width 195 height 7
click at [781, 305] on div "Search for Legal Persons" at bounding box center [780, 304] width 61 height 5
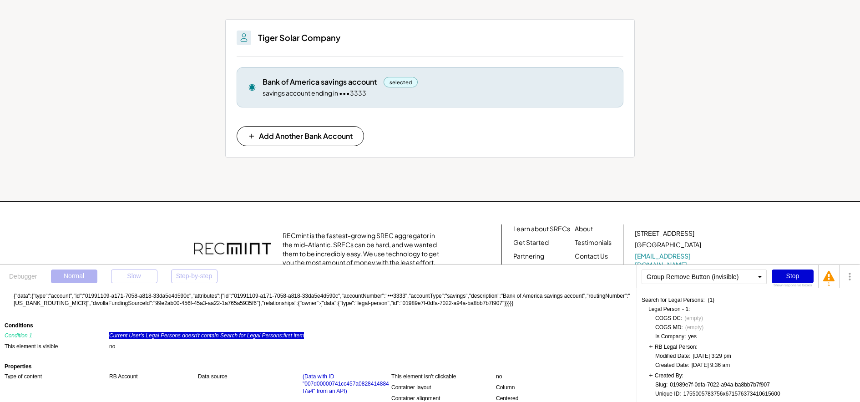
scroll to position [120, 0]
click at [652, 343] on div "RB Legal Person:" at bounding box center [673, 342] width 49 height 7
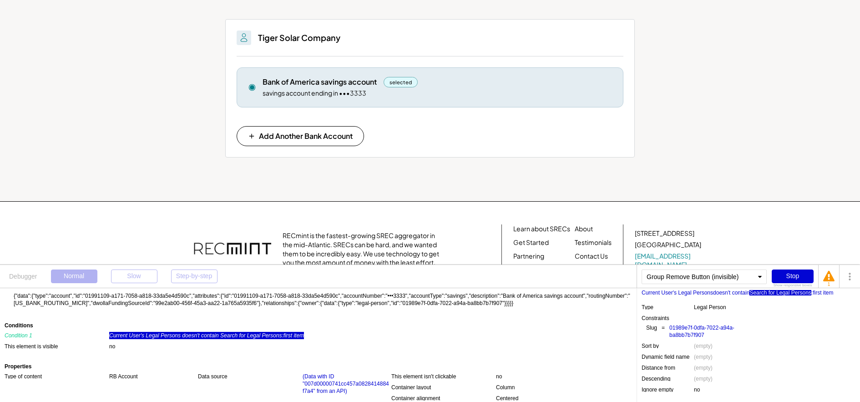
scroll to position [9, 0]
click at [827, 295] on div ":first item" at bounding box center [823, 295] width 22 height 5
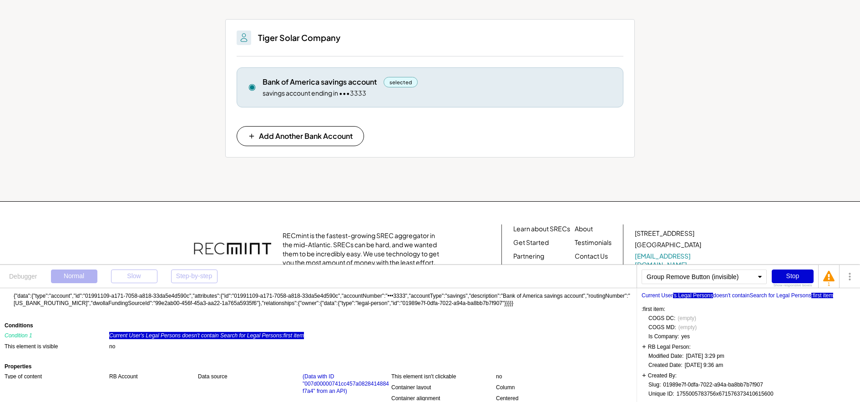
click at [690, 295] on div "'s Legal Persons" at bounding box center [693, 295] width 40 height 5
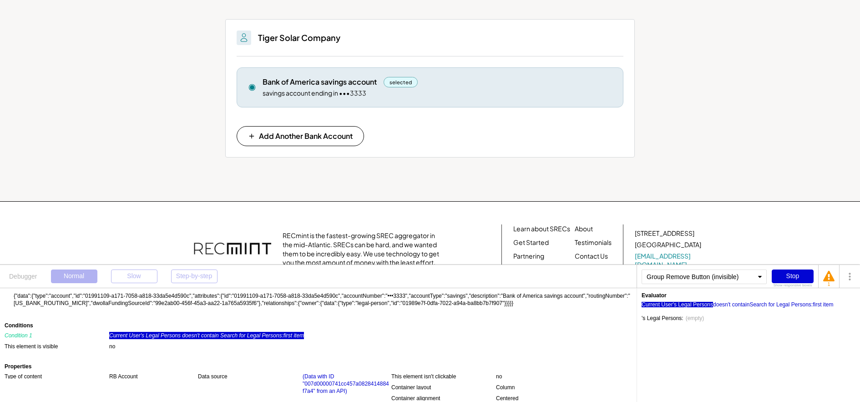
click at [661, 306] on div "Current User" at bounding box center [657, 304] width 31 height 5
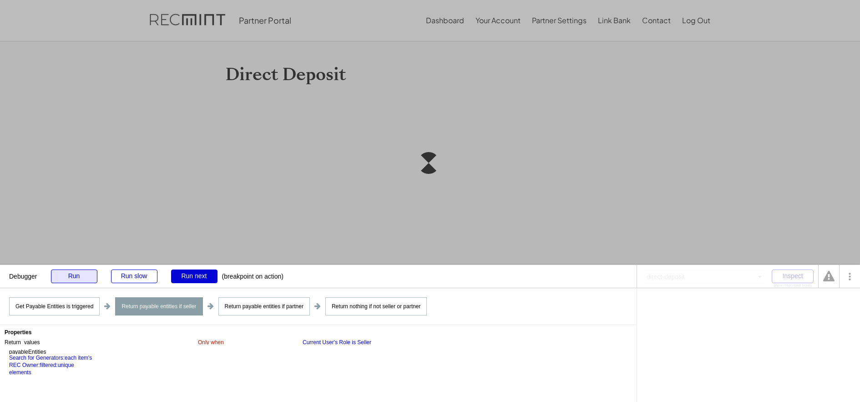
click at [71, 272] on div "Run" at bounding box center [74, 276] width 46 height 14
click at [84, 270] on div "Run" at bounding box center [74, 276] width 46 height 14
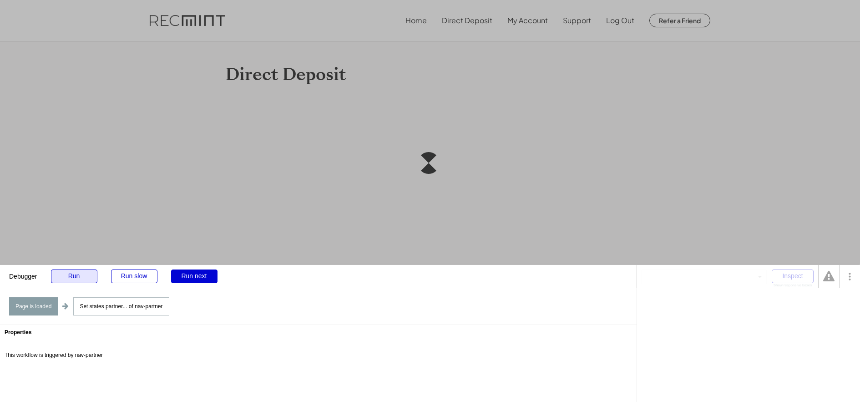
click at [68, 276] on div "Run" at bounding box center [74, 276] width 46 height 14
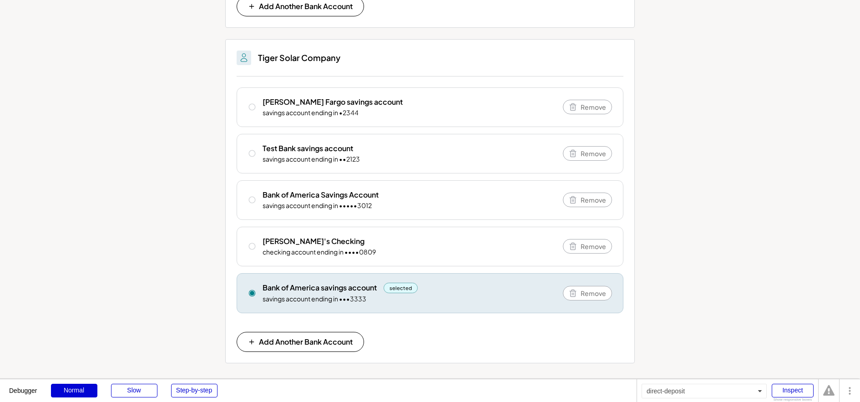
scroll to position [483, 0]
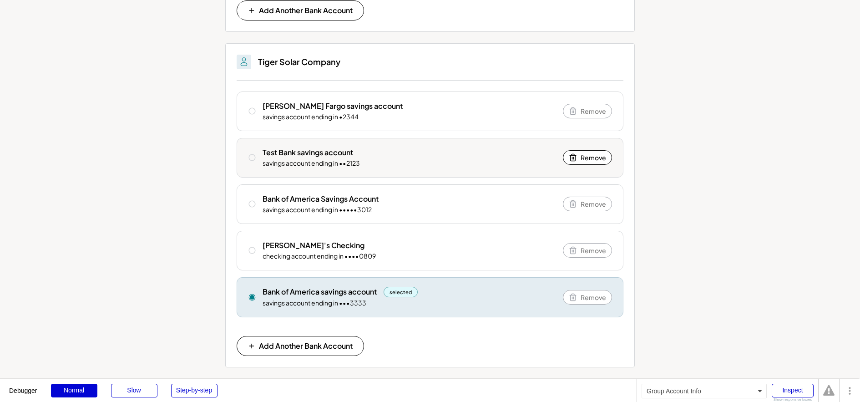
click at [284, 165] on div "savings account ending in ••2123" at bounding box center [311, 163] width 97 height 9
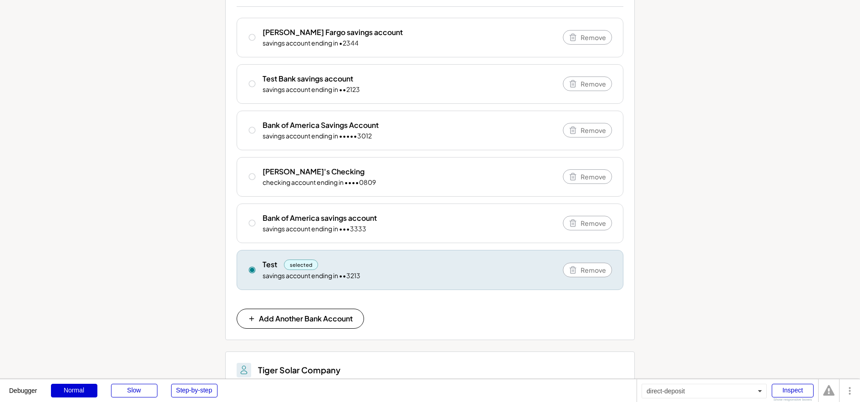
scroll to position [0, 0]
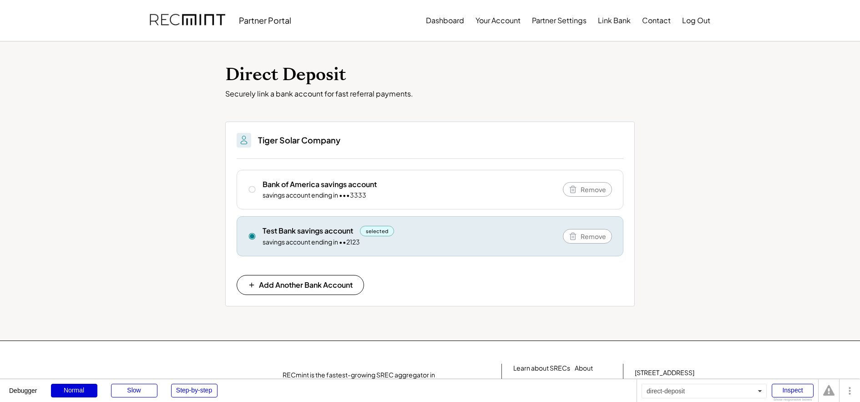
click at [123, 168] on div "Direct Deposit Securely link a bank account for fast referral payments. You can…" at bounding box center [430, 190] width 860 height 299
